Goal: Task Accomplishment & Management: Use online tool/utility

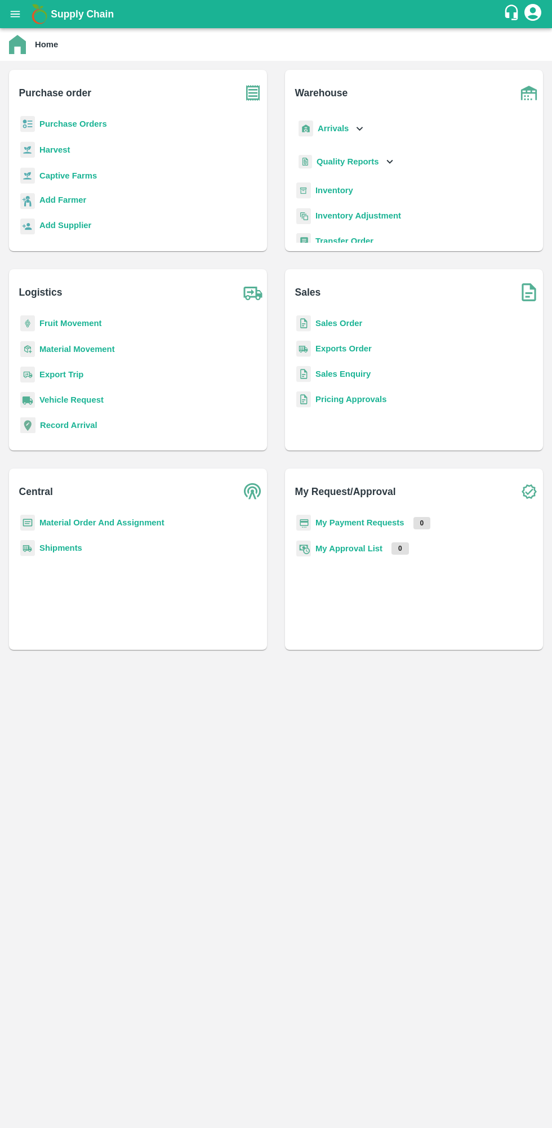
click at [49, 124] on b "Purchase Orders" at bounding box center [73, 123] width 68 height 9
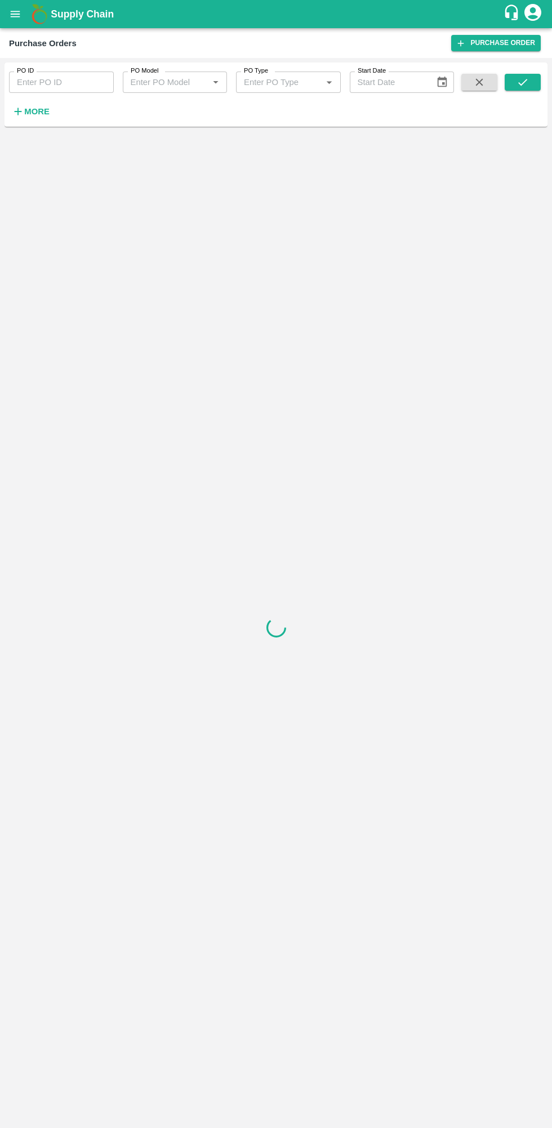
click at [25, 110] on strong "More" at bounding box center [36, 111] width 25 height 9
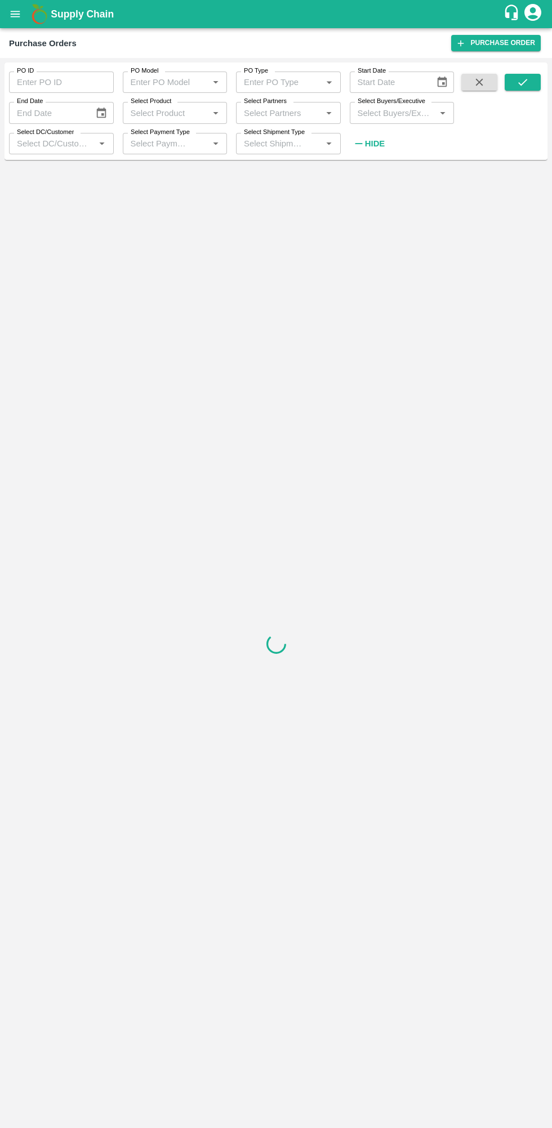
click at [407, 108] on input "Select Buyers/Executive" at bounding box center [392, 112] width 79 height 15
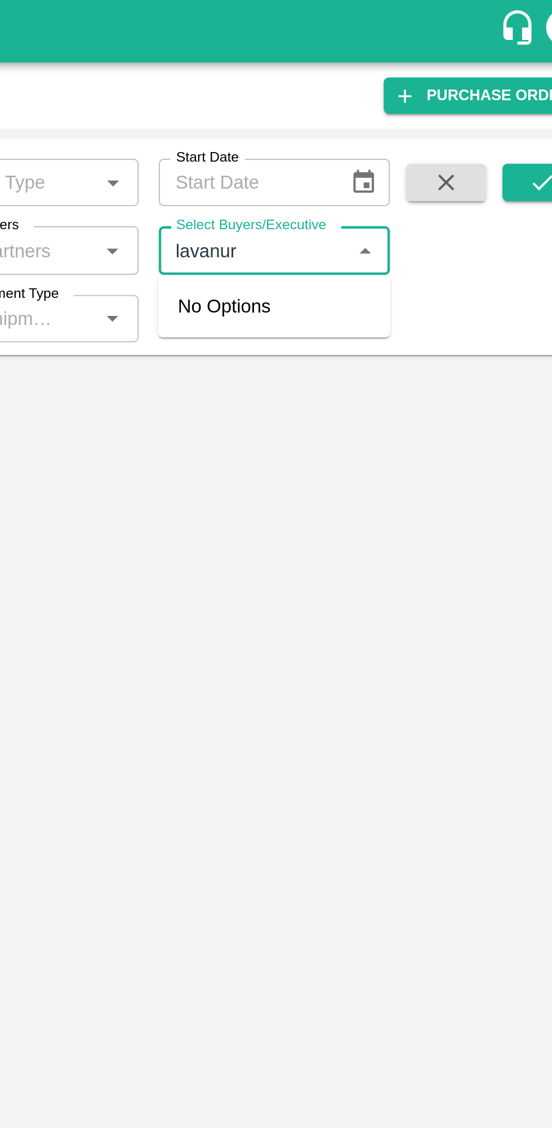
type input "lavanur"
